Goal: Navigation & Orientation: Find specific page/section

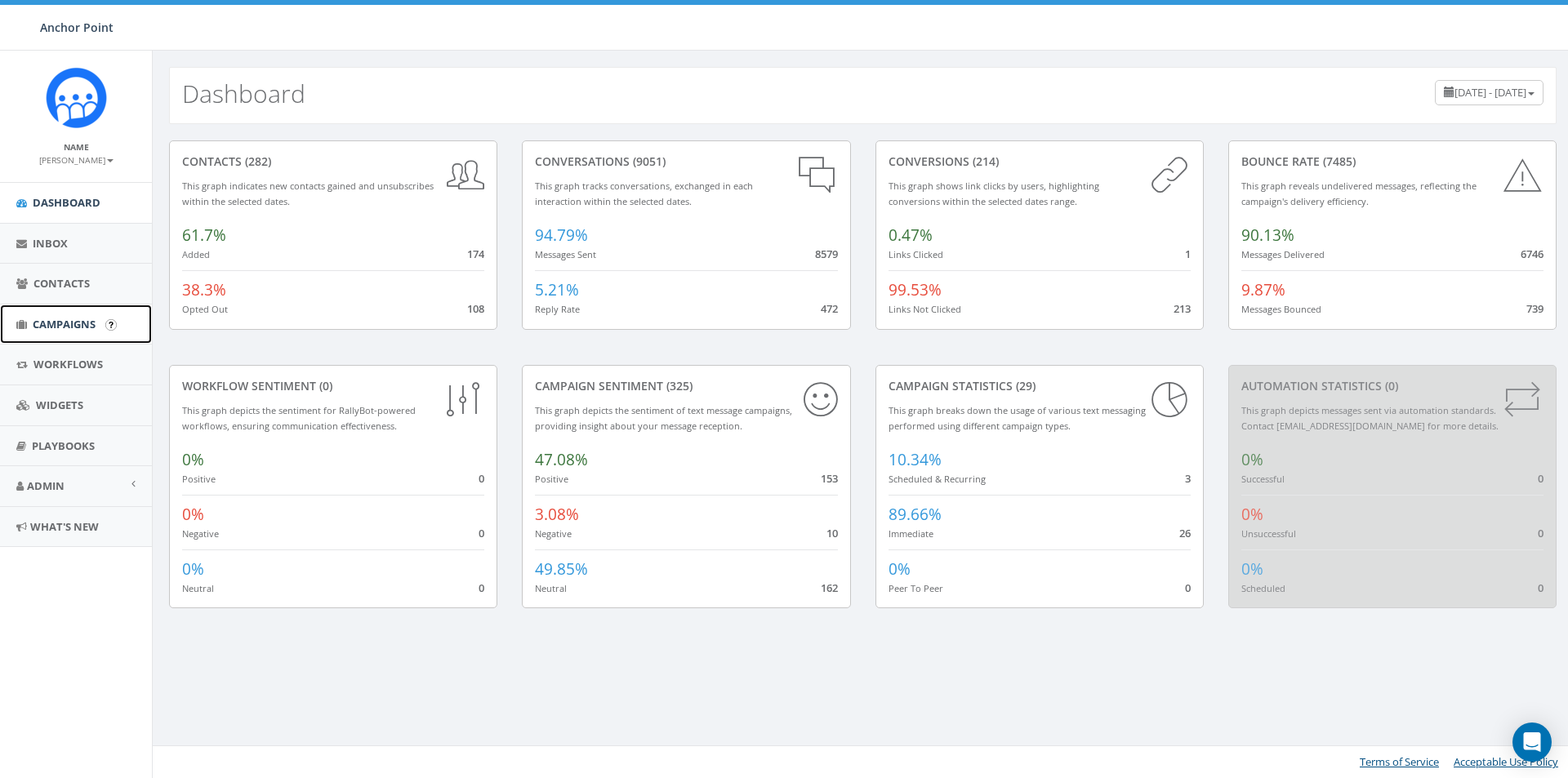
click at [69, 321] on span "Campaigns" at bounding box center [64, 324] width 63 height 14
